Goal: Navigation & Orientation: Find specific page/section

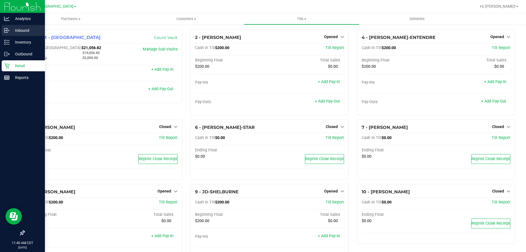
click at [28, 30] on p "Inbound" at bounding box center [26, 30] width 33 height 7
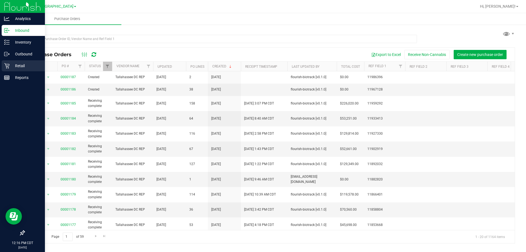
click at [23, 66] on p "Retail" at bounding box center [26, 65] width 33 height 7
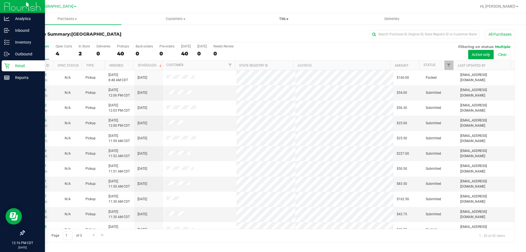
click at [287, 19] on span at bounding box center [287, 19] width 2 height 1
click at [255, 32] on span "Manage tills" at bounding box center [248, 33] width 37 height 5
